Goal: Transaction & Acquisition: Purchase product/service

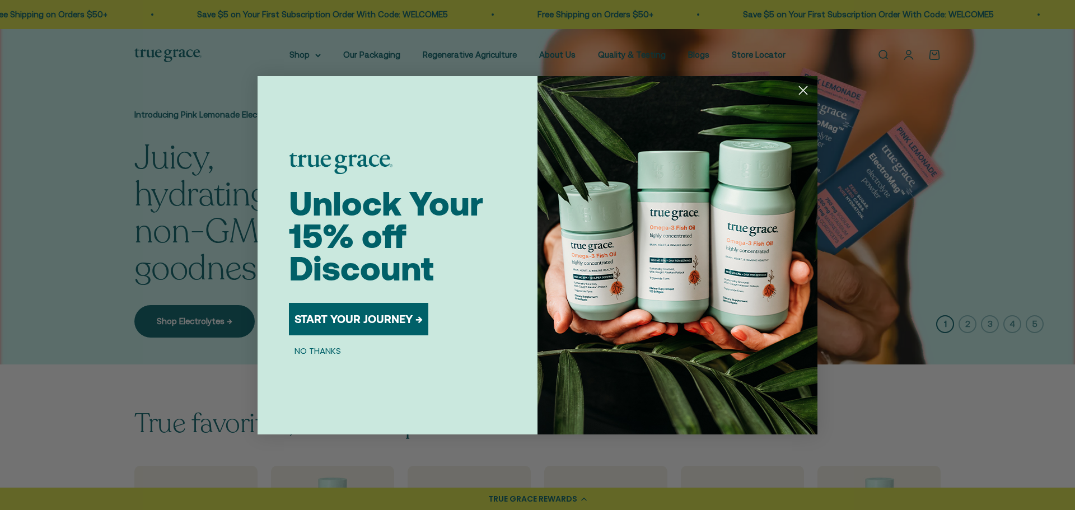
click at [325, 64] on div "Close dialog Unlock Your 15% off Discount START YOUR JOURNEY → NO THANKS Submit" at bounding box center [537, 255] width 1075 height 510
click at [324, 50] on div "Close dialog Unlock Your 15% off Discount START YOUR JOURNEY → NO THANKS Submit" at bounding box center [537, 255] width 1075 height 510
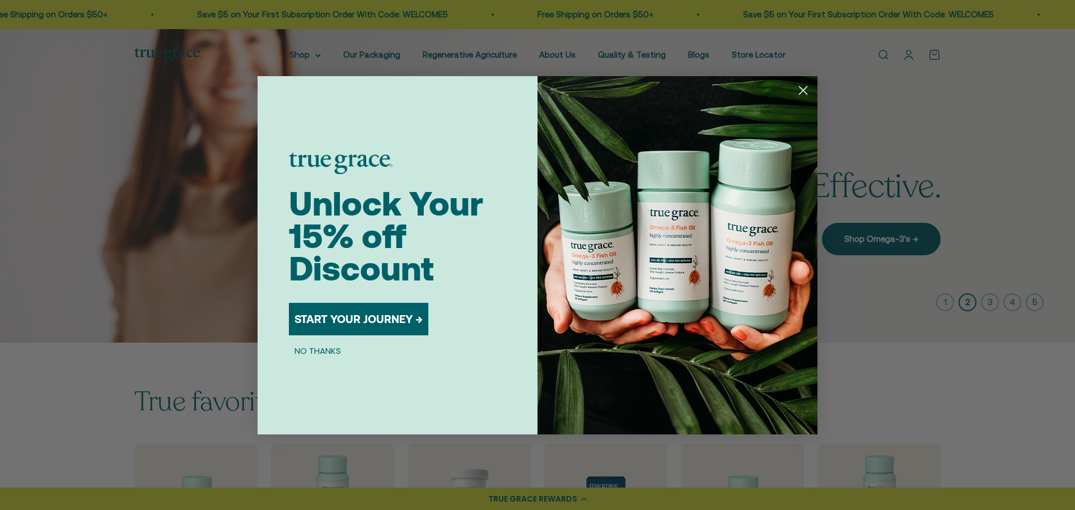
click at [809, 90] on circle "Close dialog" at bounding box center [803, 90] width 18 height 18
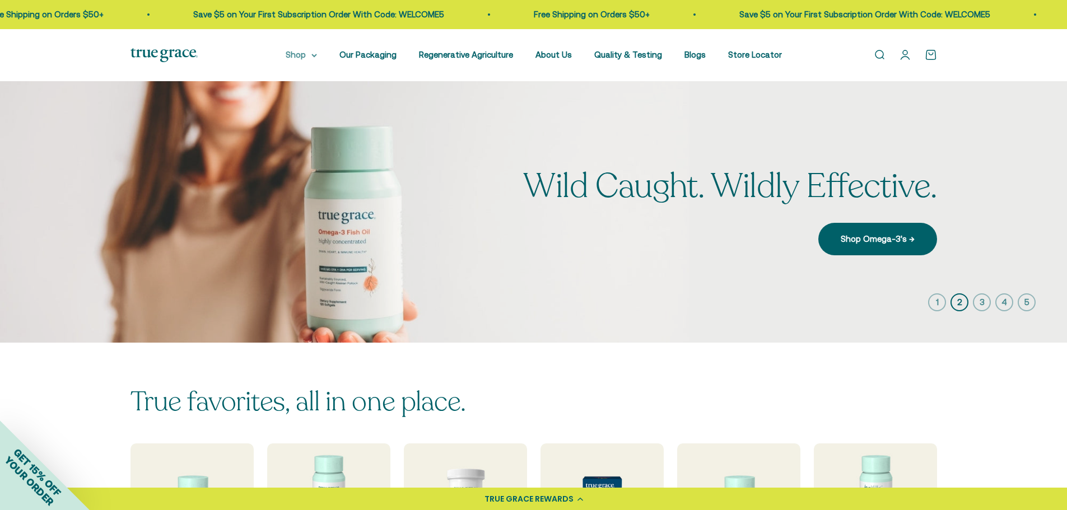
click at [316, 56] on icon at bounding box center [314, 55] width 4 height 2
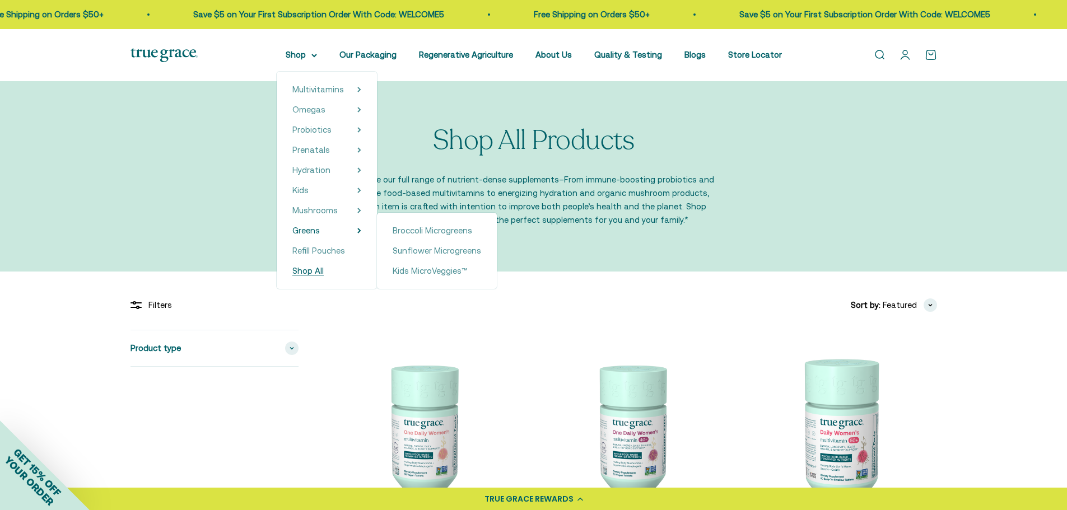
click at [324, 271] on span "Shop All" at bounding box center [307, 271] width 31 height 10
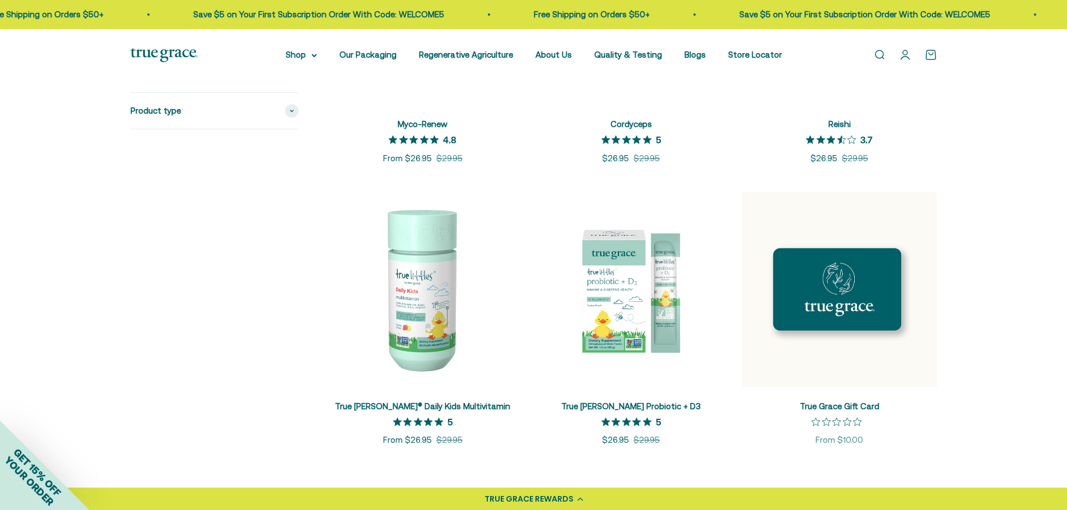
scroll to position [1344, 0]
